Goal: Entertainment & Leisure: Consume media (video, audio)

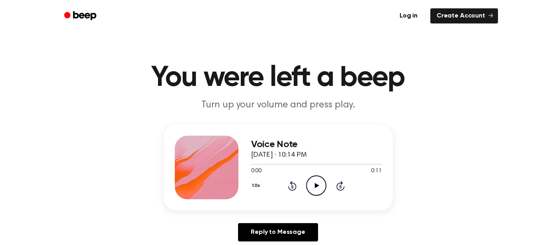
click at [311, 181] on icon "Play Audio" at bounding box center [316, 185] width 20 height 20
click at [320, 186] on icon "Play Audio" at bounding box center [316, 185] width 20 height 20
